Goal: Book appointment/travel/reservation: Book appointment/travel/reservation

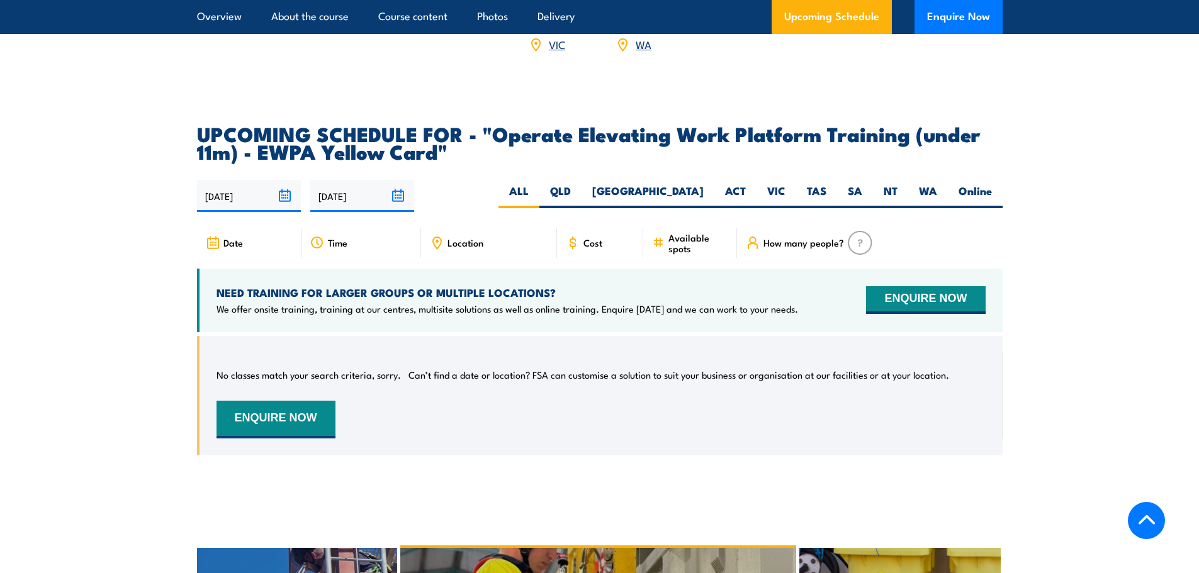
scroll to position [1951, 0]
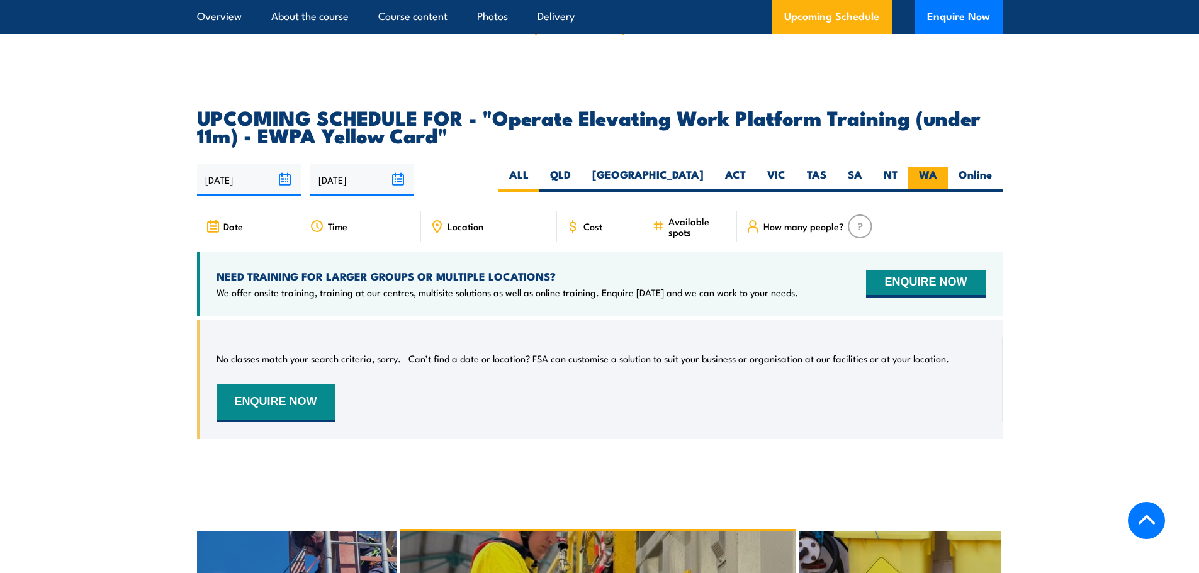
click at [921, 167] on label "WA" at bounding box center [928, 179] width 40 height 25
click at [937, 167] on input "WA" at bounding box center [941, 171] width 8 height 8
radio input "true"
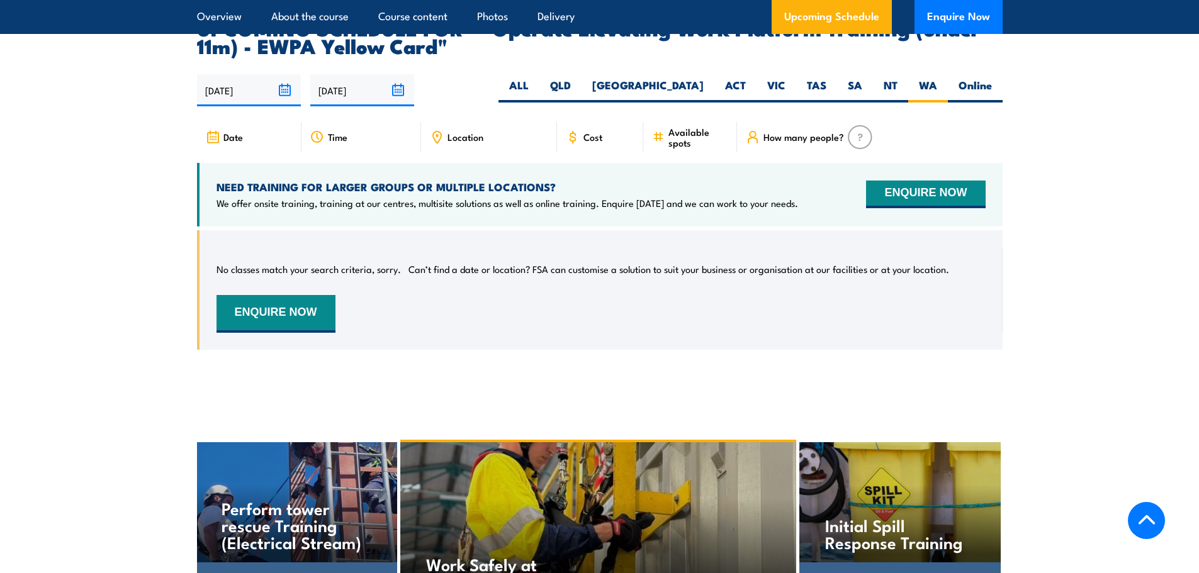
scroll to position [1914, 0]
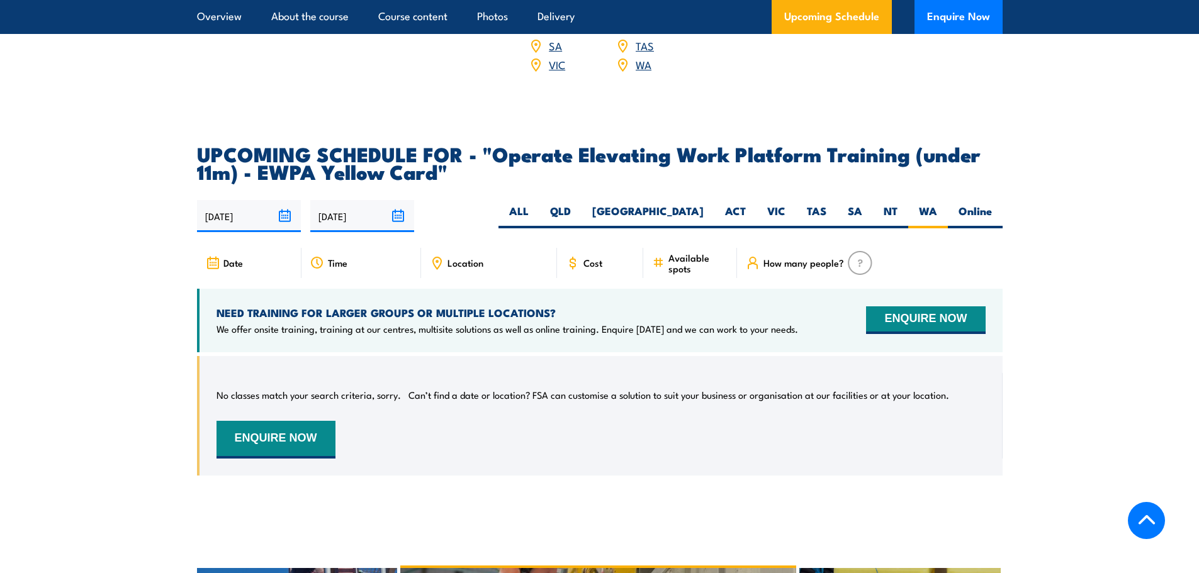
click at [287, 200] on input "[DATE]" at bounding box center [249, 216] width 104 height 32
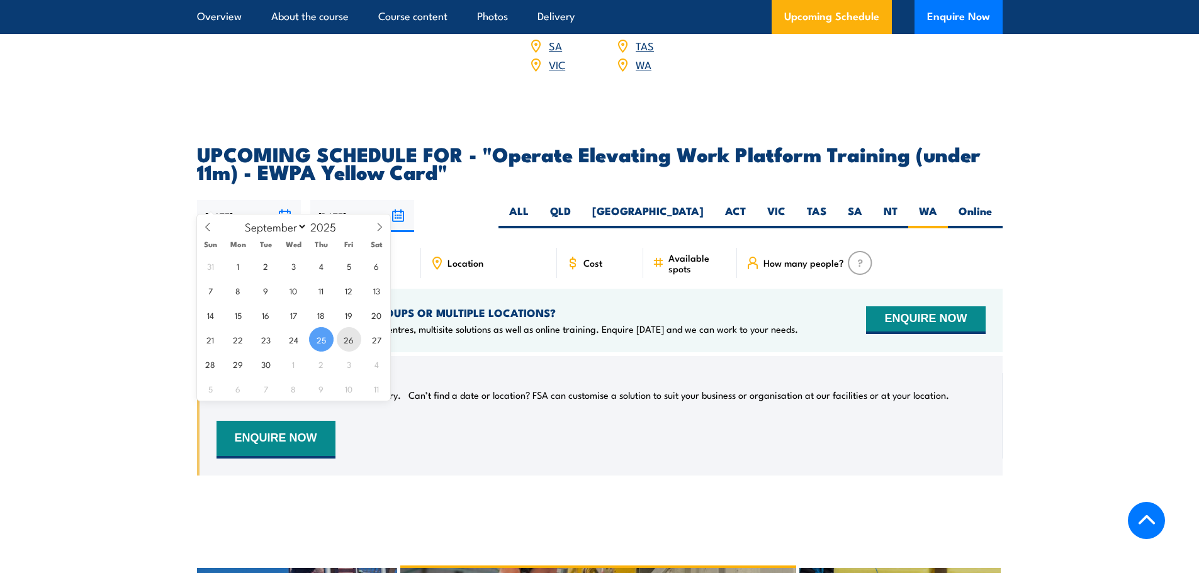
drag, startPoint x: 348, startPoint y: 335, endPoint x: 350, endPoint y: 328, distance: 7.8
click at [349, 335] on span "26" at bounding box center [349, 339] width 25 height 25
type input "[DATE]"
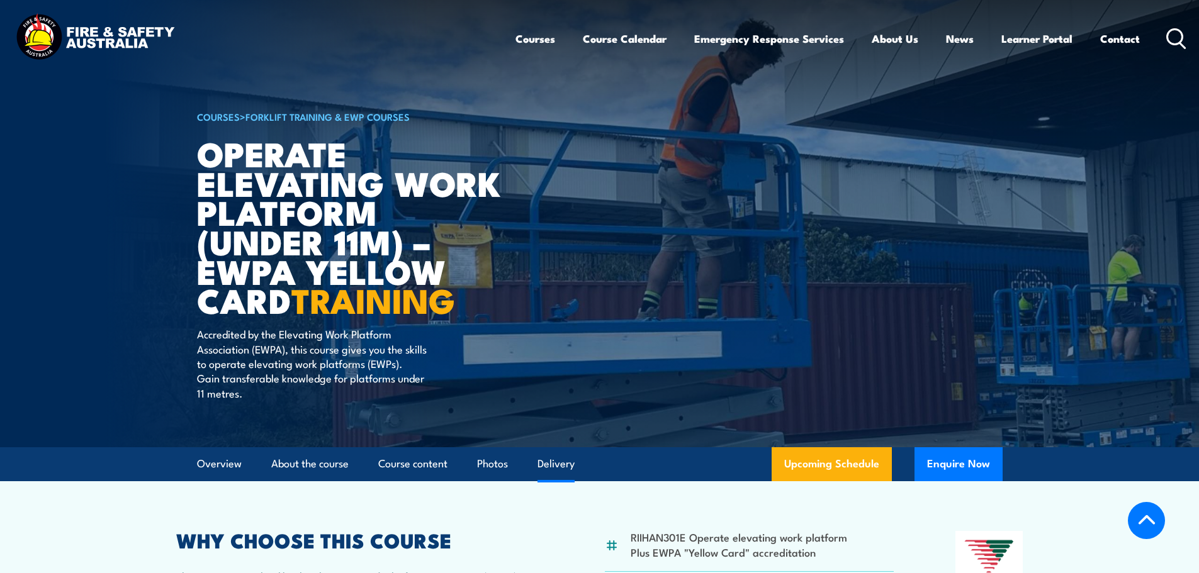
select select "2"
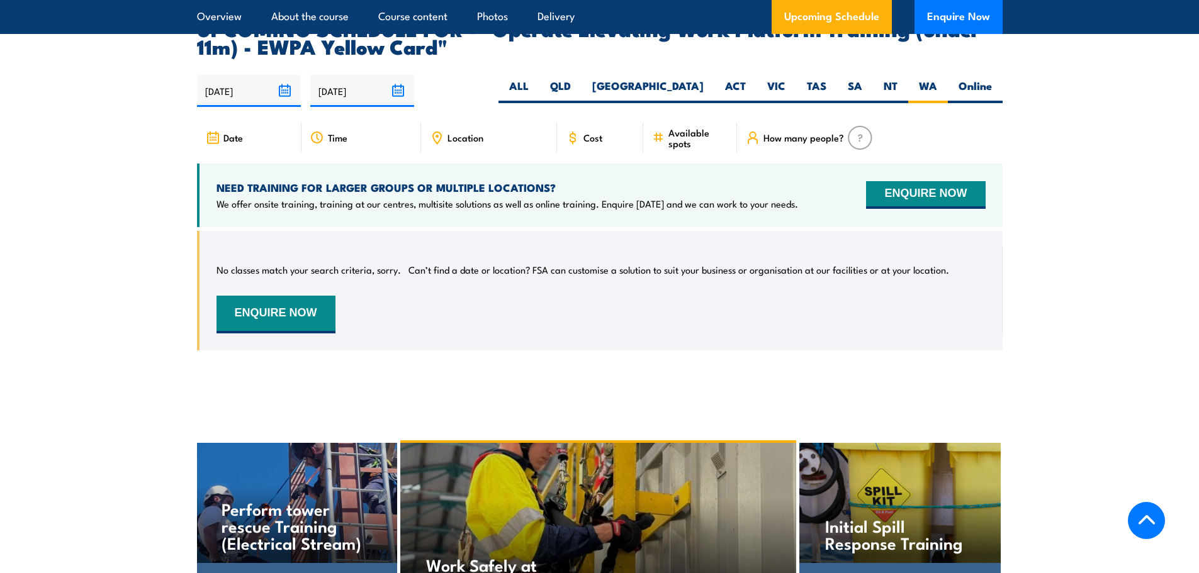
scroll to position [2040, 0]
click at [400, 74] on input "[DATE]" at bounding box center [362, 90] width 104 height 32
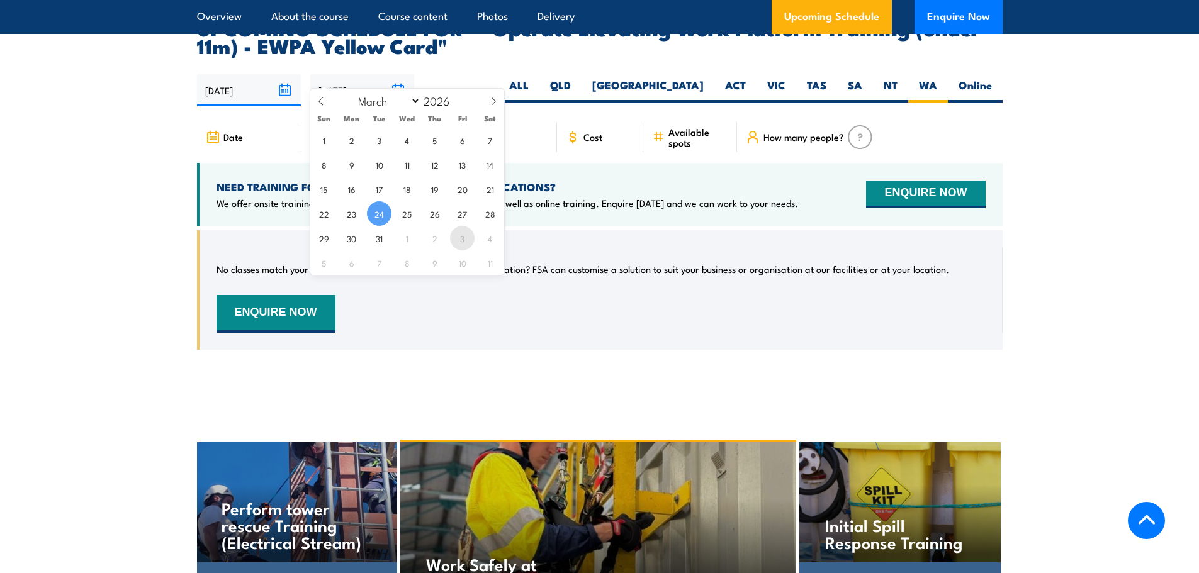
click at [463, 243] on span "3" at bounding box center [462, 238] width 25 height 25
type input "[DATE]"
